Goal: Information Seeking & Learning: Find specific page/section

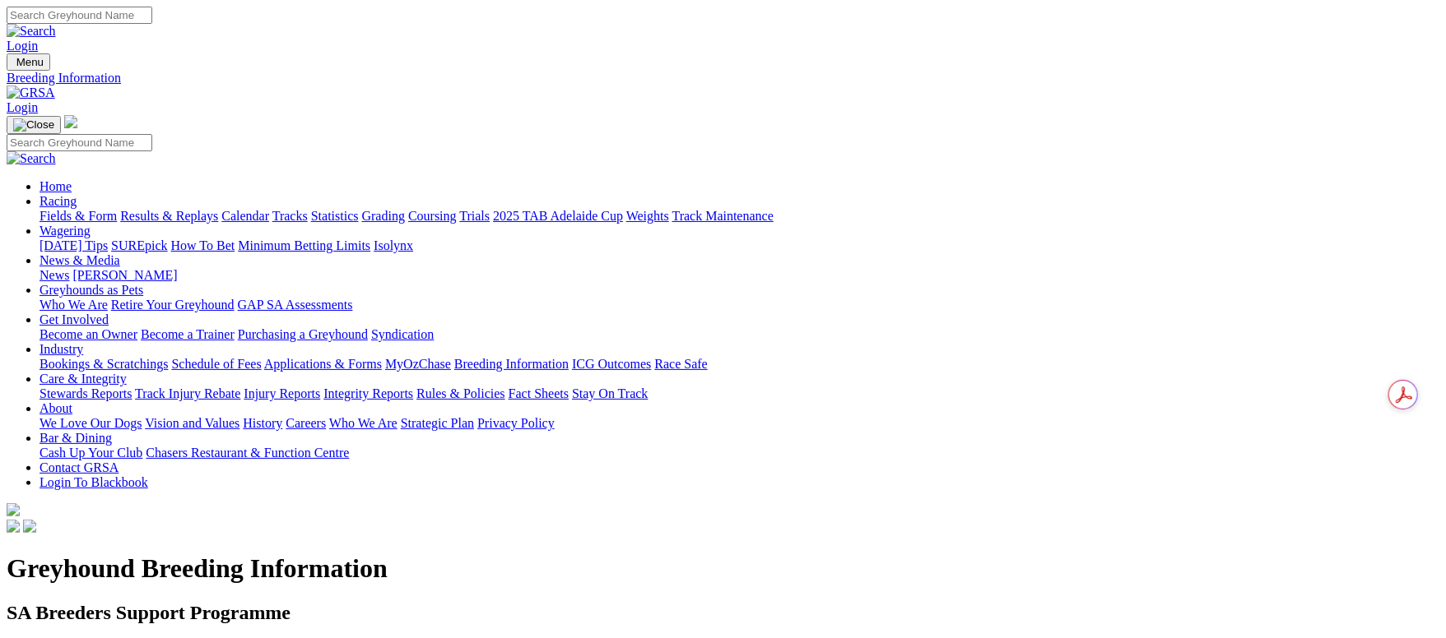
click at [55, 86] on link at bounding box center [31, 93] width 49 height 14
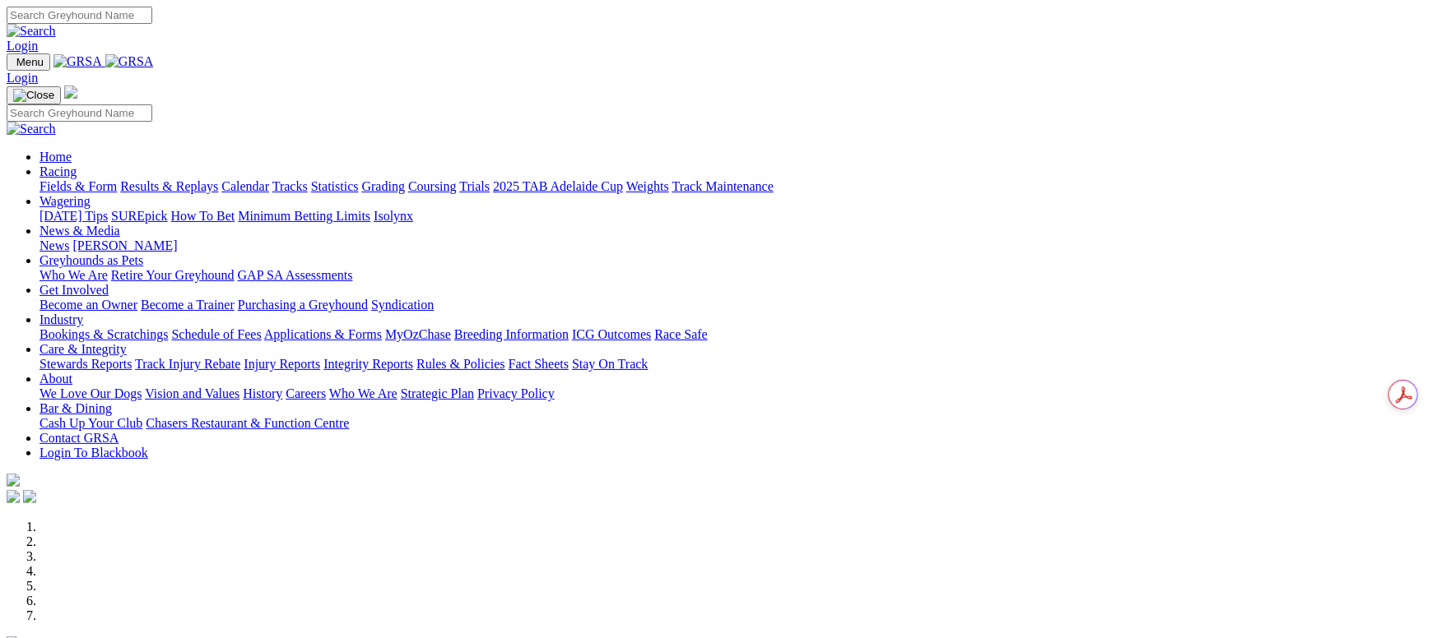
scroll to position [617, 0]
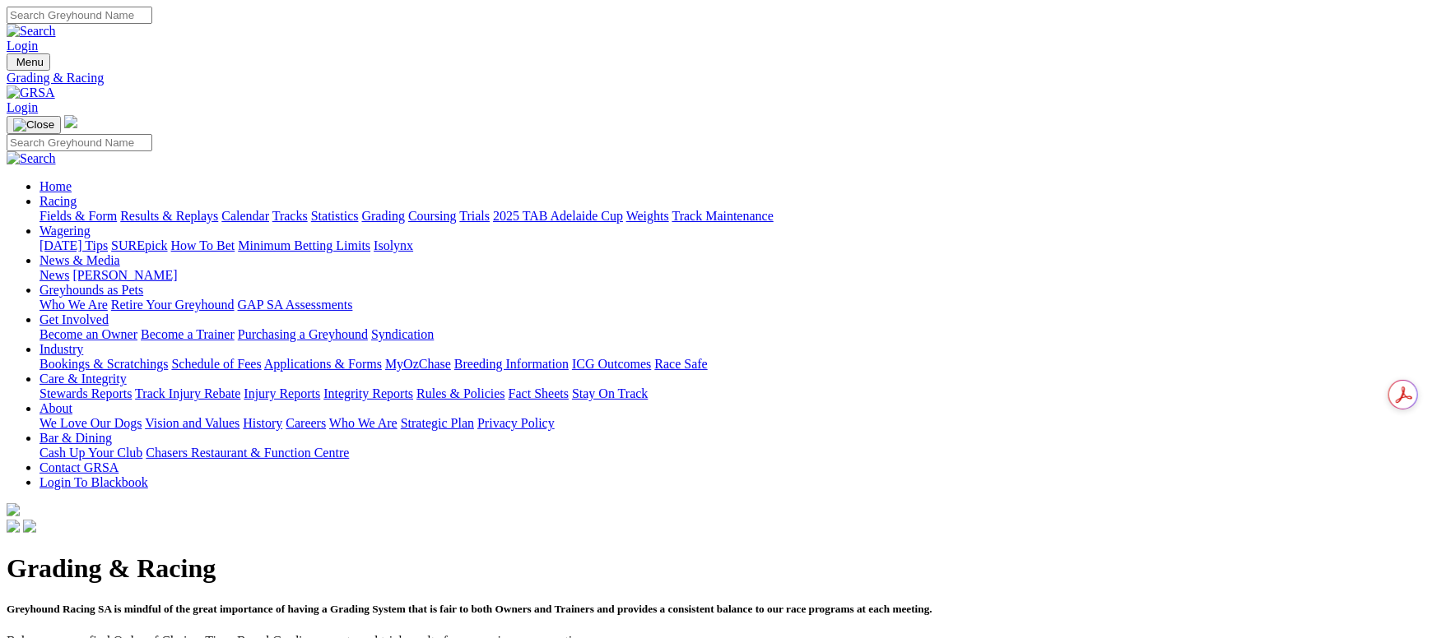
click at [108, 209] on link "Fields & Form" at bounding box center [77, 216] width 77 height 14
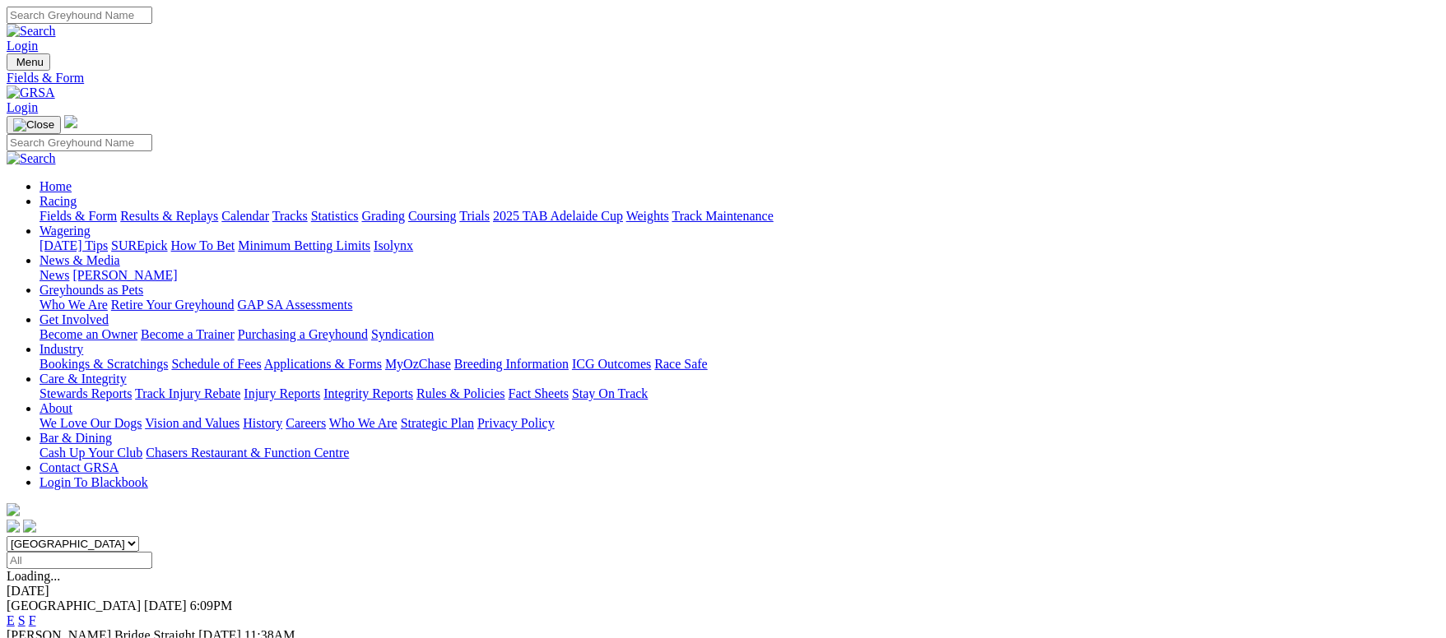
click at [36, 638] on link "F" at bounding box center [32, 650] width 7 height 14
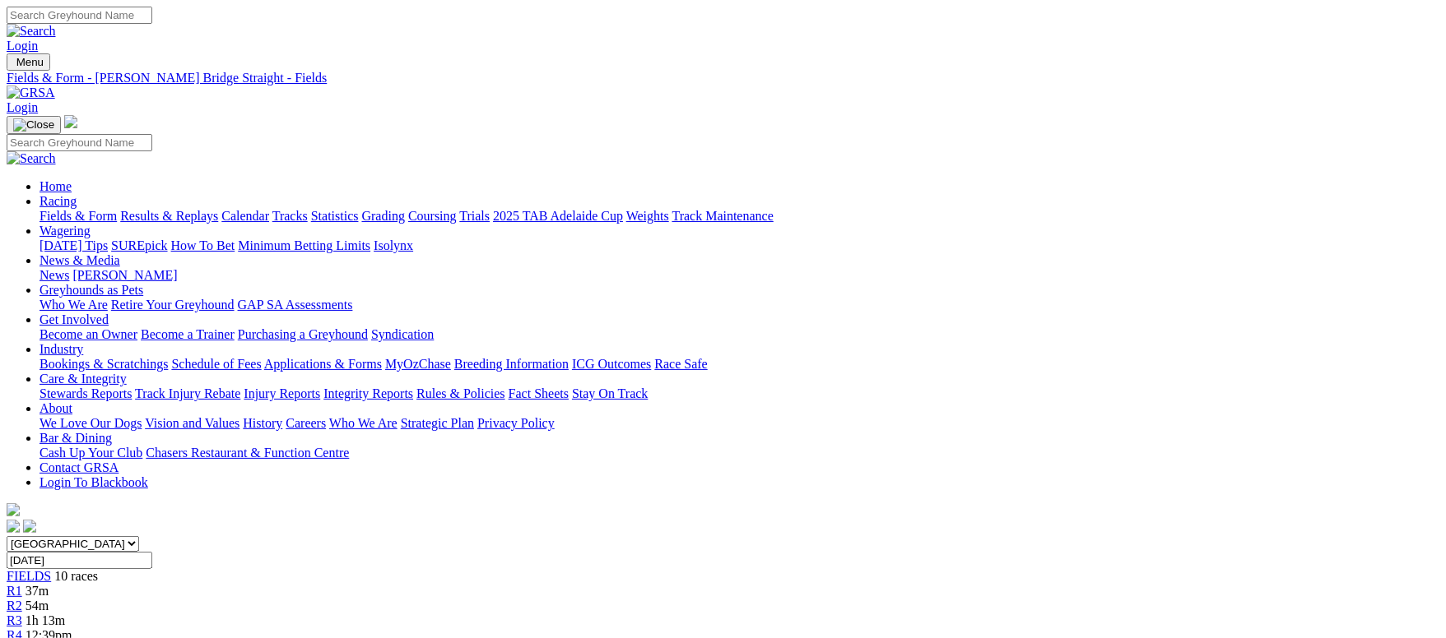
click at [117, 209] on link "Fields & Form" at bounding box center [77, 216] width 77 height 14
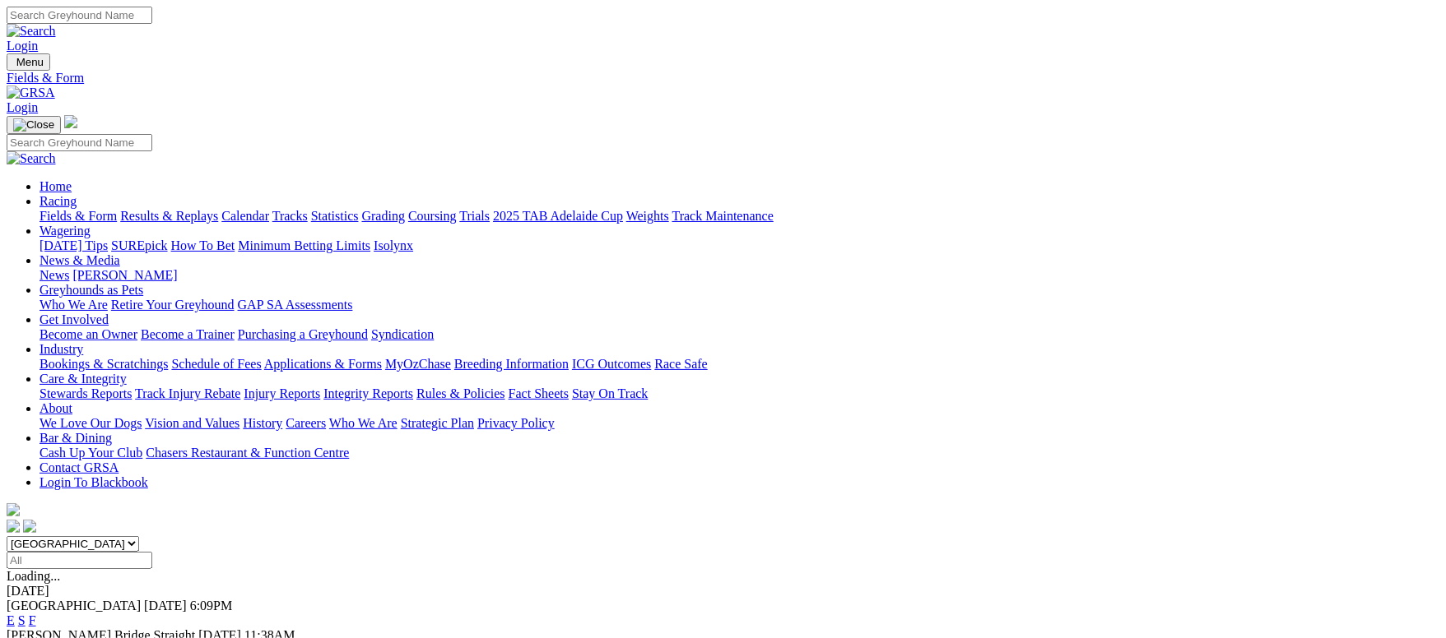
click at [36, 614] on link "F" at bounding box center [32, 621] width 7 height 14
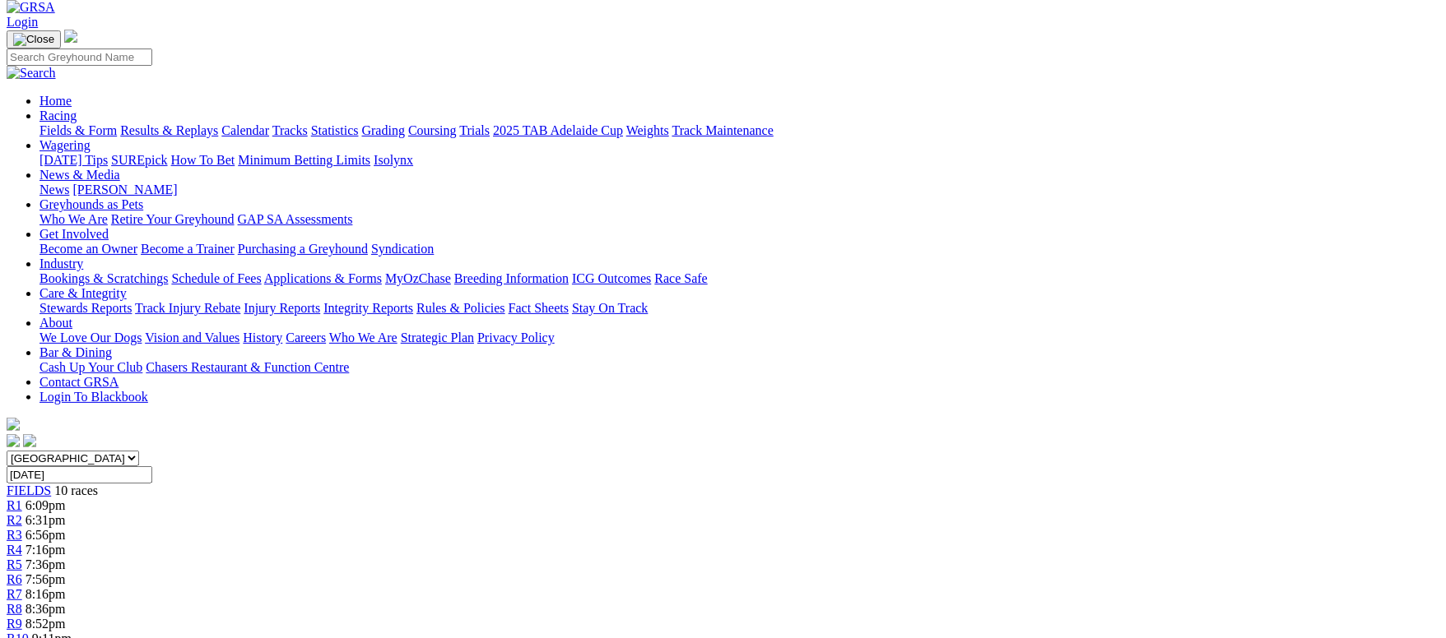
scroll to position [123, 0]
